Goal: Check status

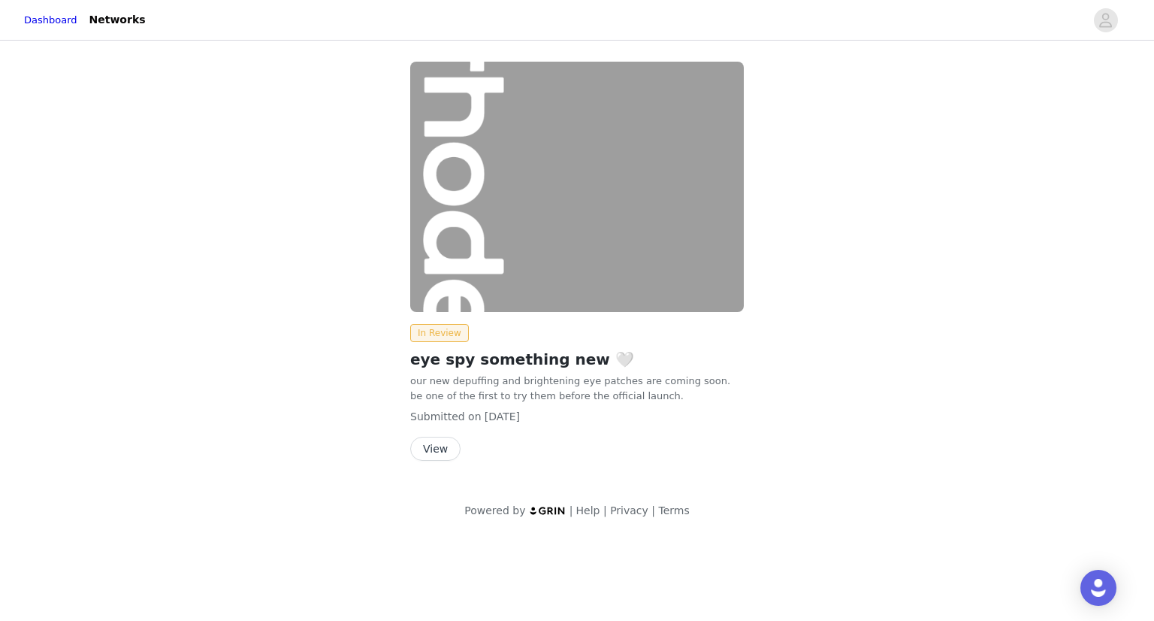
click at [439, 461] on div "In Review eye spy something new 🤍 our new depuffing and brightening eye patches…" at bounding box center [577, 264] width 352 height 423
click at [434, 454] on button "View" at bounding box center [435, 449] width 50 height 24
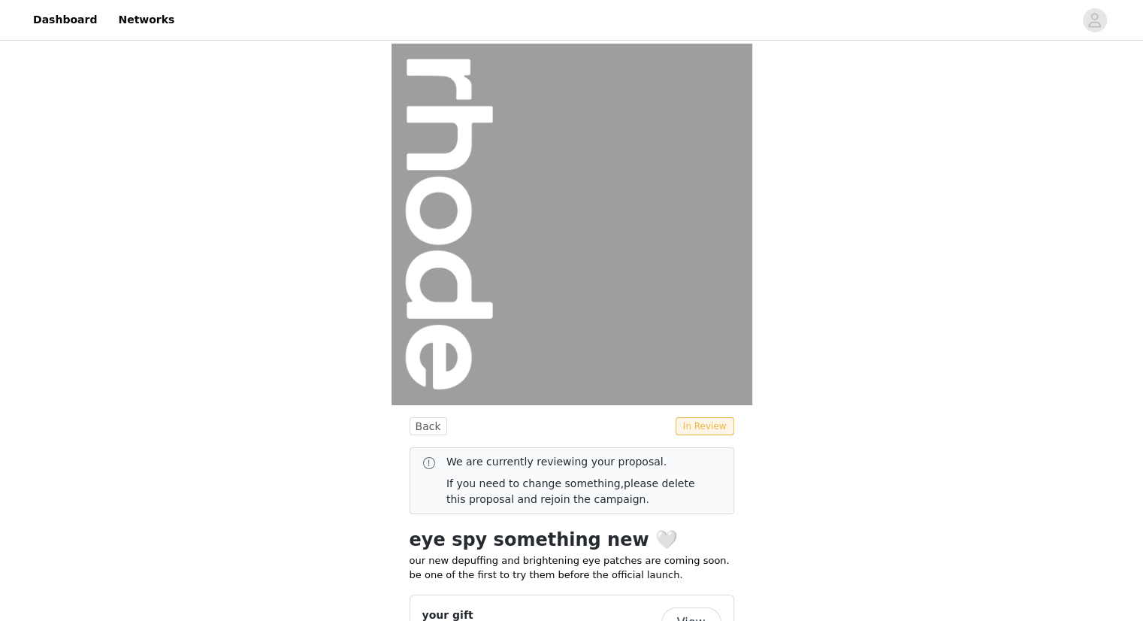
click at [848, 435] on div "Back In Review We are currently reviewing your proposal. If you need to change …" at bounding box center [571, 492] width 1143 height 896
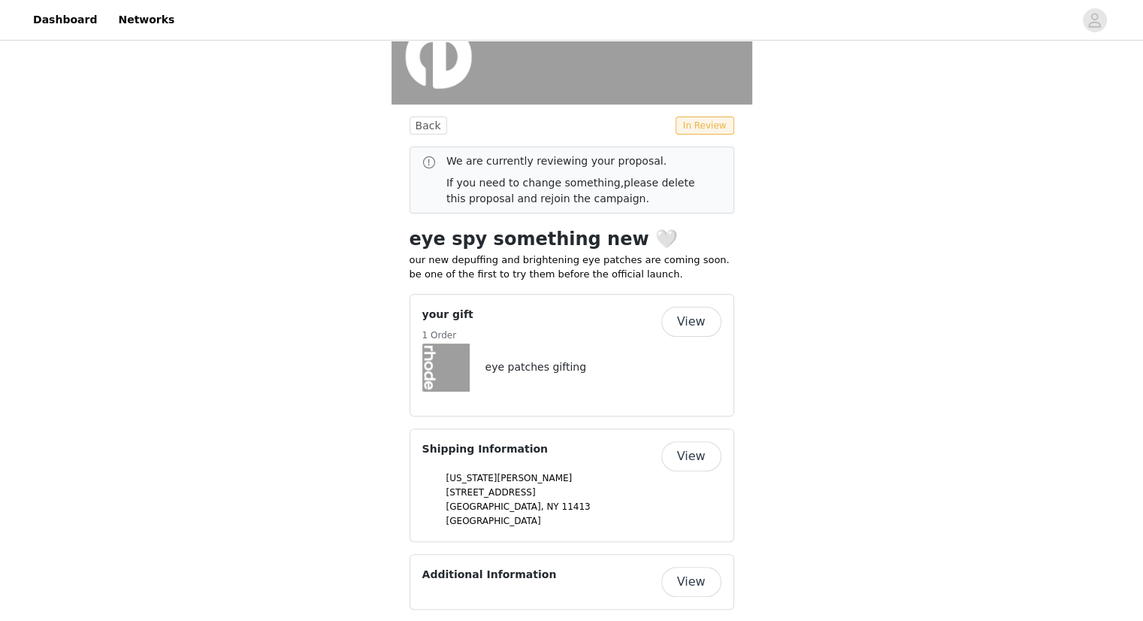
scroll to position [318, 0]
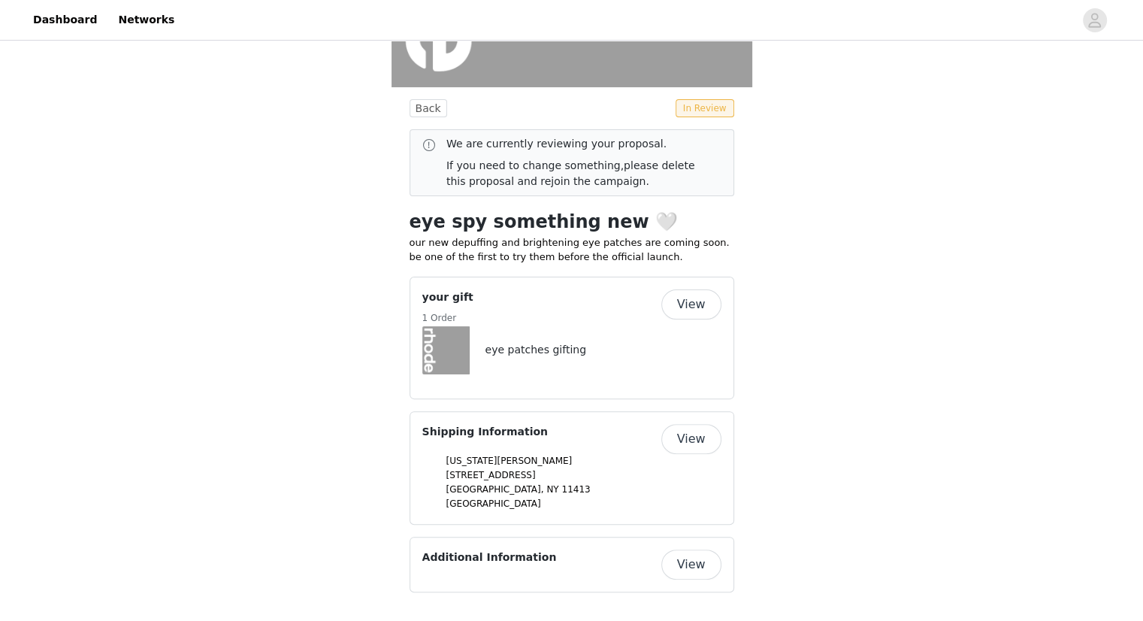
click at [690, 306] on button "View" at bounding box center [691, 304] width 60 height 30
